Goal: Find specific page/section: Find specific page/section

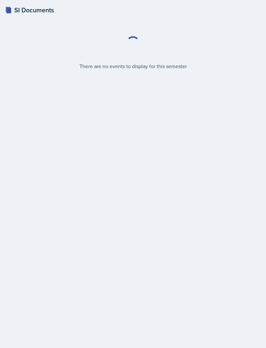
select select "2bed604d-1099-4043-b1bc-2365e8740244"
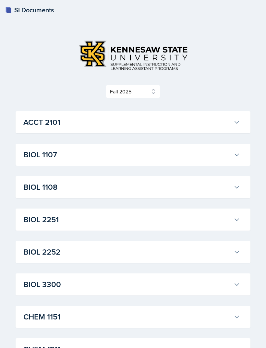
click at [42, 10] on div "SI Documents" at bounding box center [29, 10] width 49 height 10
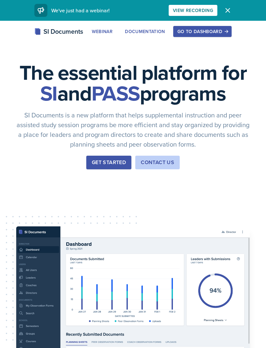
click at [202, 30] on div "Go to Dashboard" at bounding box center [202, 31] width 50 height 5
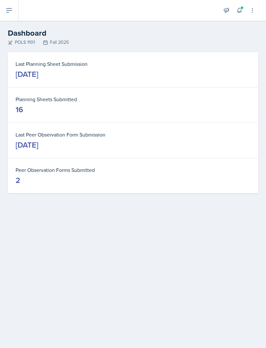
click at [38, 74] on div "[DATE]" at bounding box center [27, 74] width 23 height 10
click at [13, 10] on button at bounding box center [9, 10] width 18 height 21
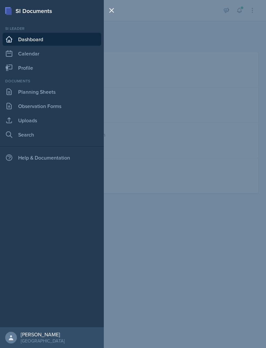
click at [66, 93] on link "Planning Sheets" at bounding box center [52, 91] width 99 height 13
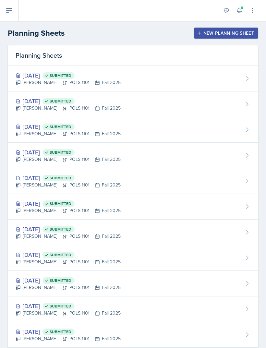
click at [99, 106] on div "[PERSON_NAME] POLS 1101 Fall 2025" at bounding box center [68, 108] width 105 height 7
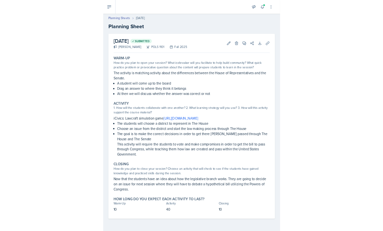
scroll to position [21, 0]
